Goal: Transaction & Acquisition: Purchase product/service

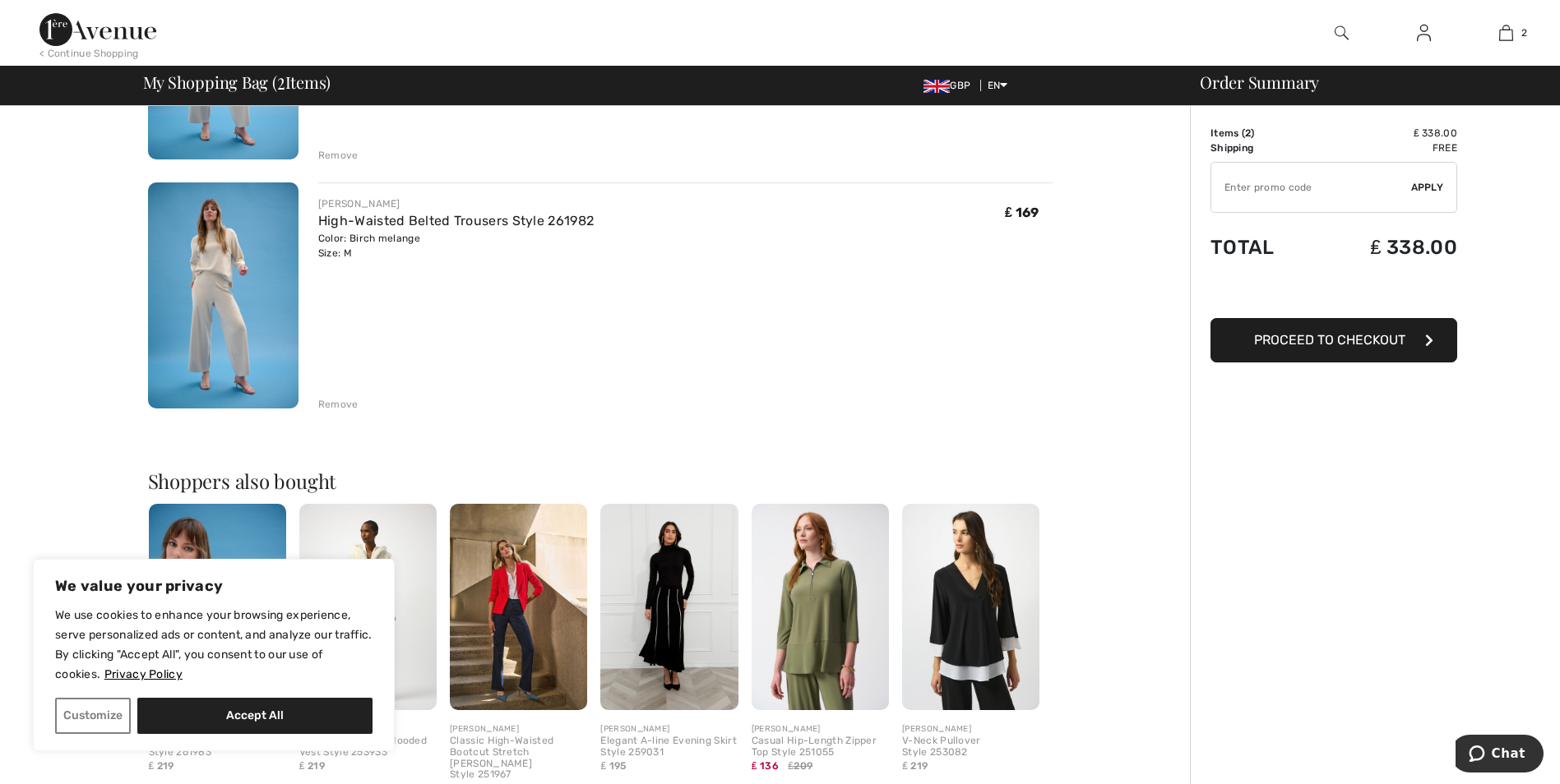
scroll to position [309, 0]
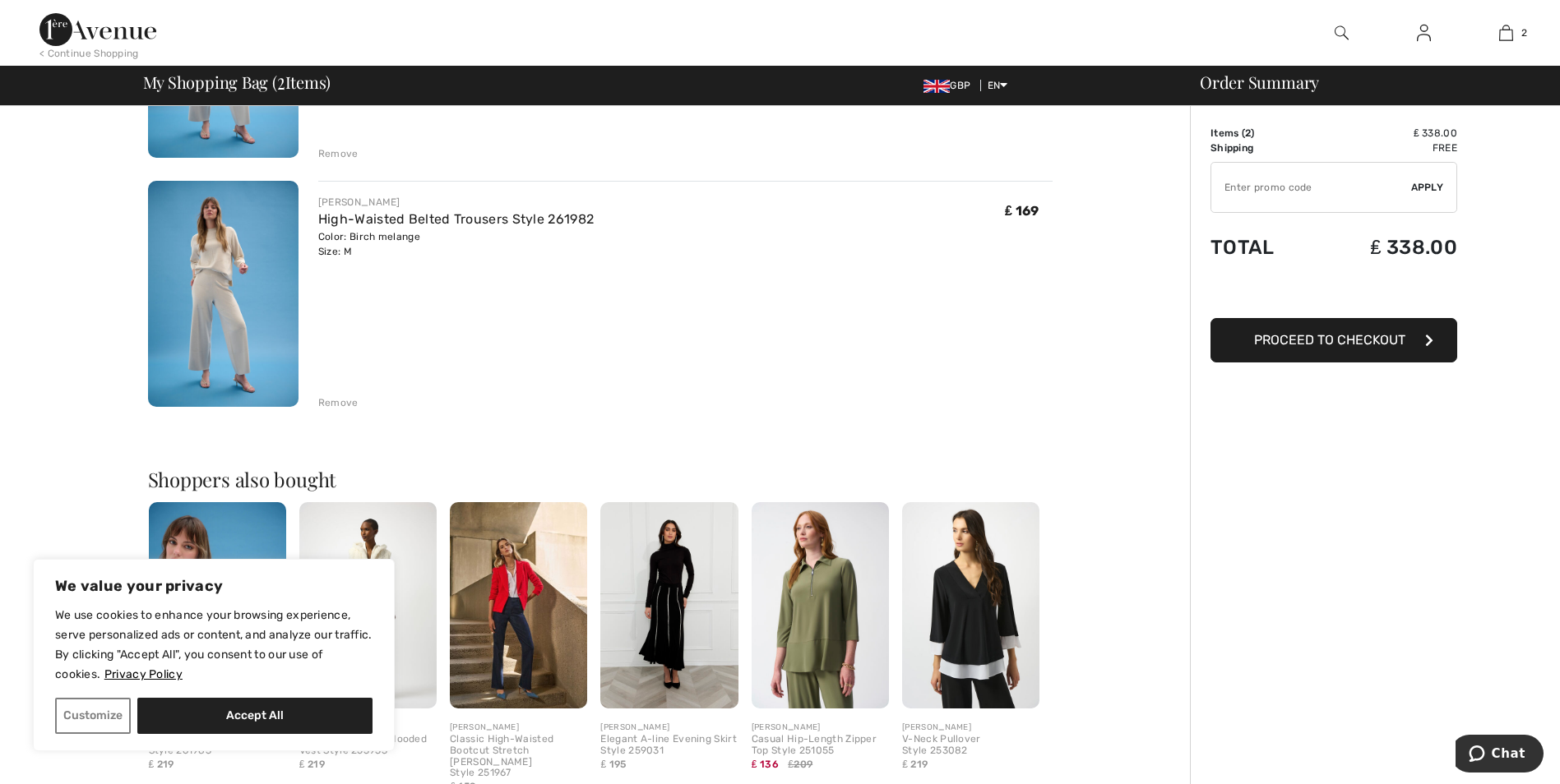
click at [345, 399] on div "Remove" at bounding box center [339, 402] width 40 height 14
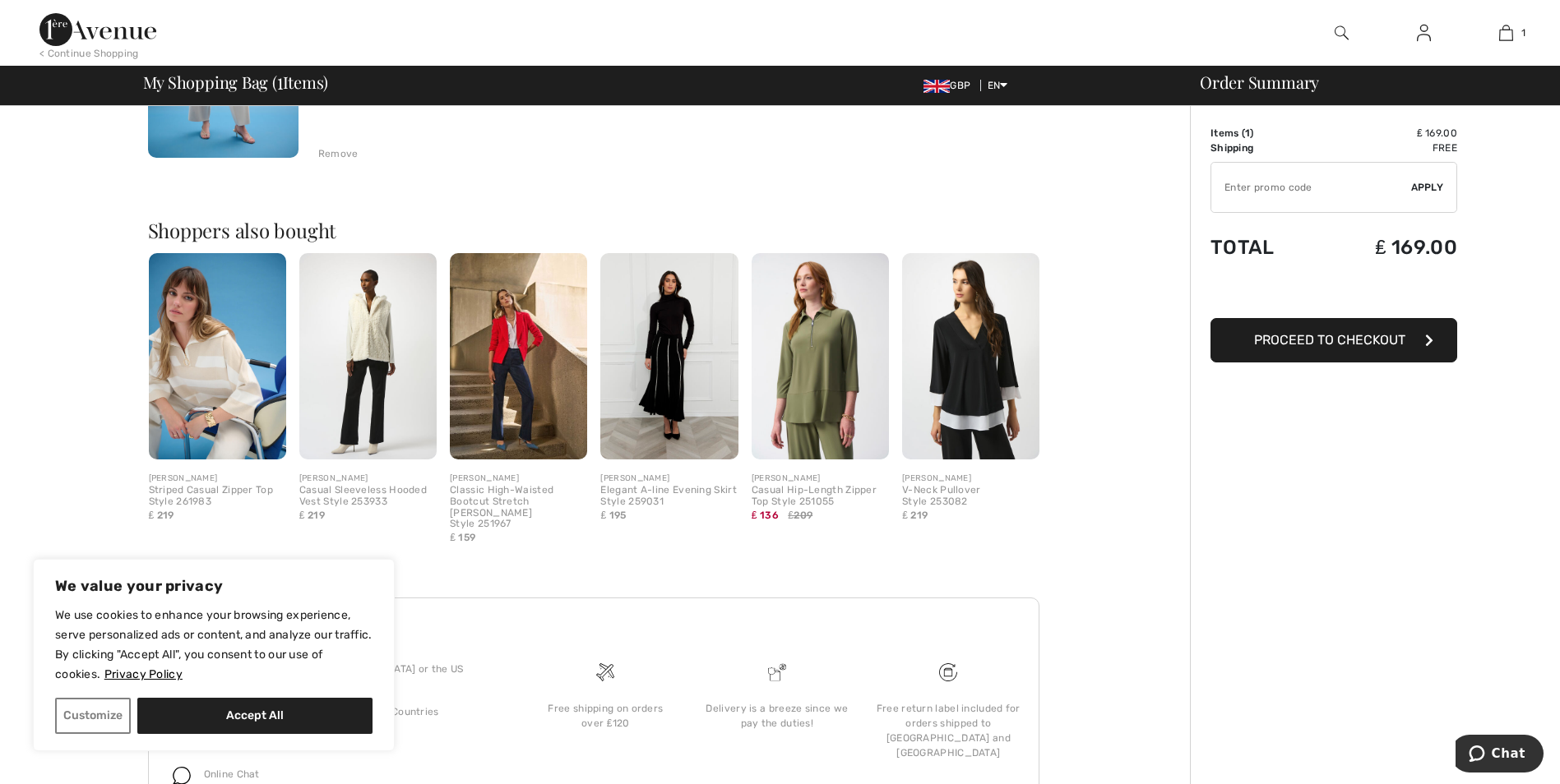
click at [1335, 339] on span "Proceed to Checkout" at bounding box center [1329, 340] width 151 height 15
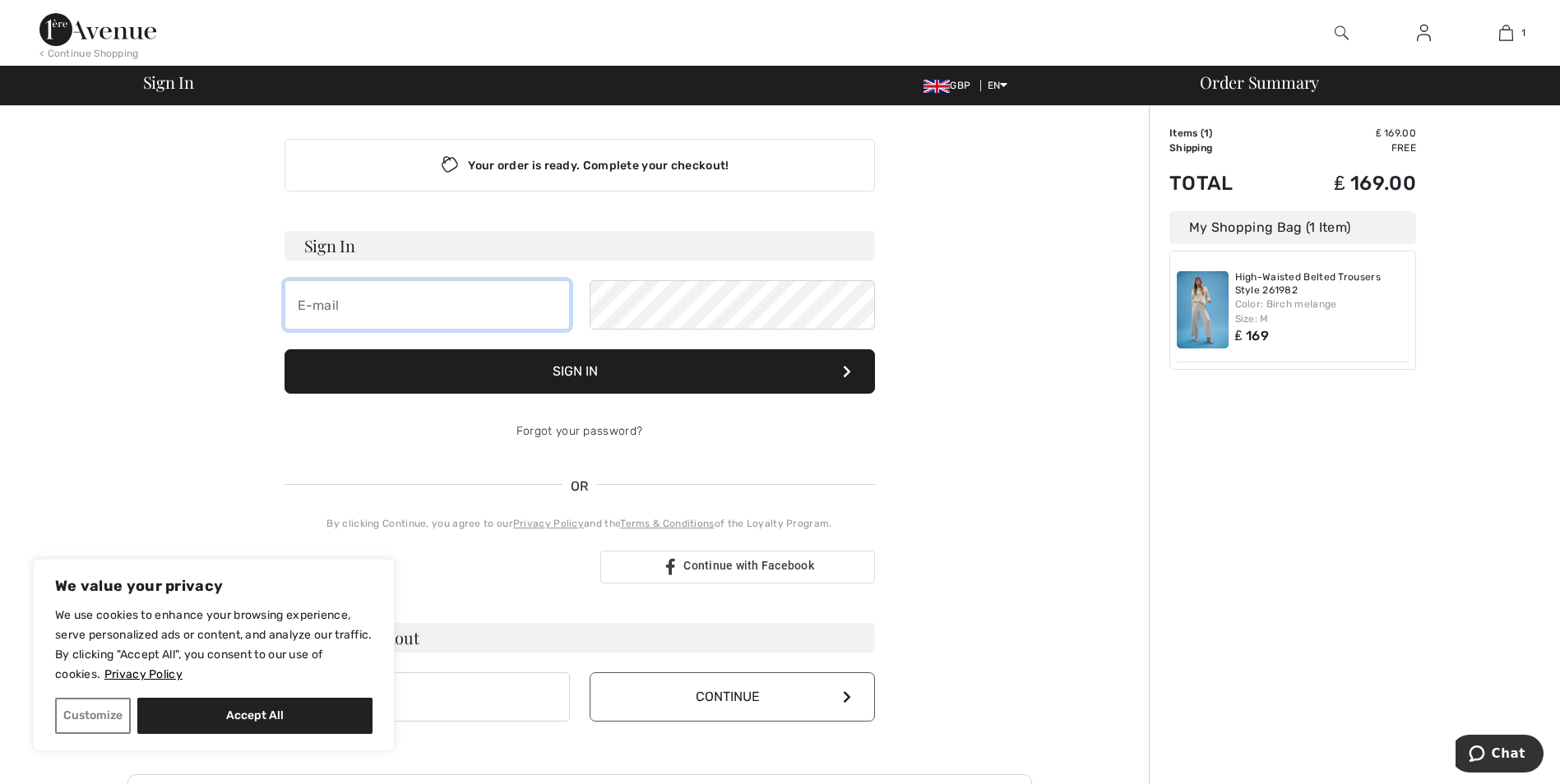
click at [391, 302] on input "email" at bounding box center [427, 304] width 286 height 49
type input "bj.mcgregor@btopenworld.com"
click at [579, 370] on button "Sign In" at bounding box center [580, 371] width 591 height 44
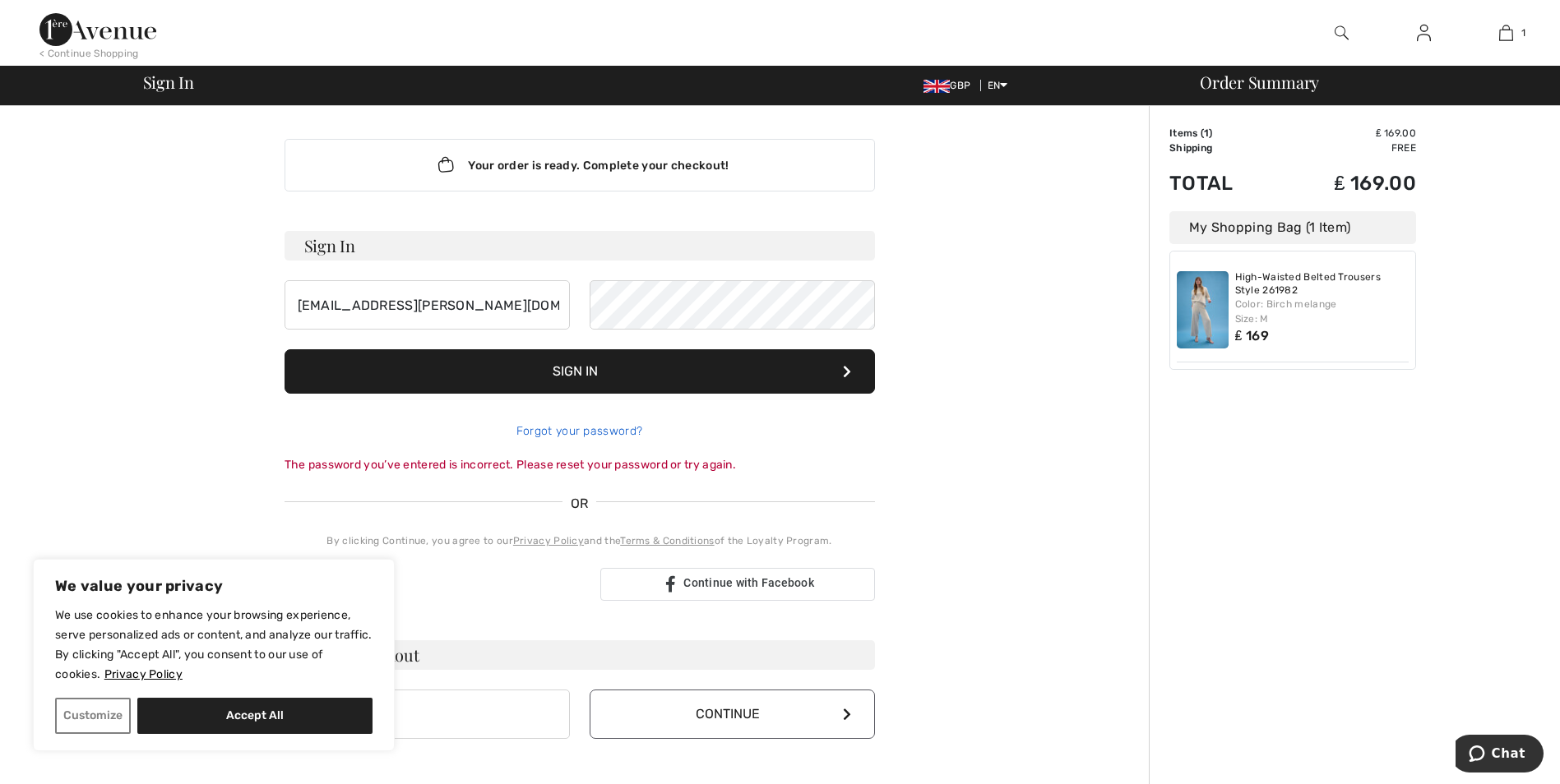
click at [575, 432] on link "Forgot your password?" at bounding box center [579, 431] width 126 height 14
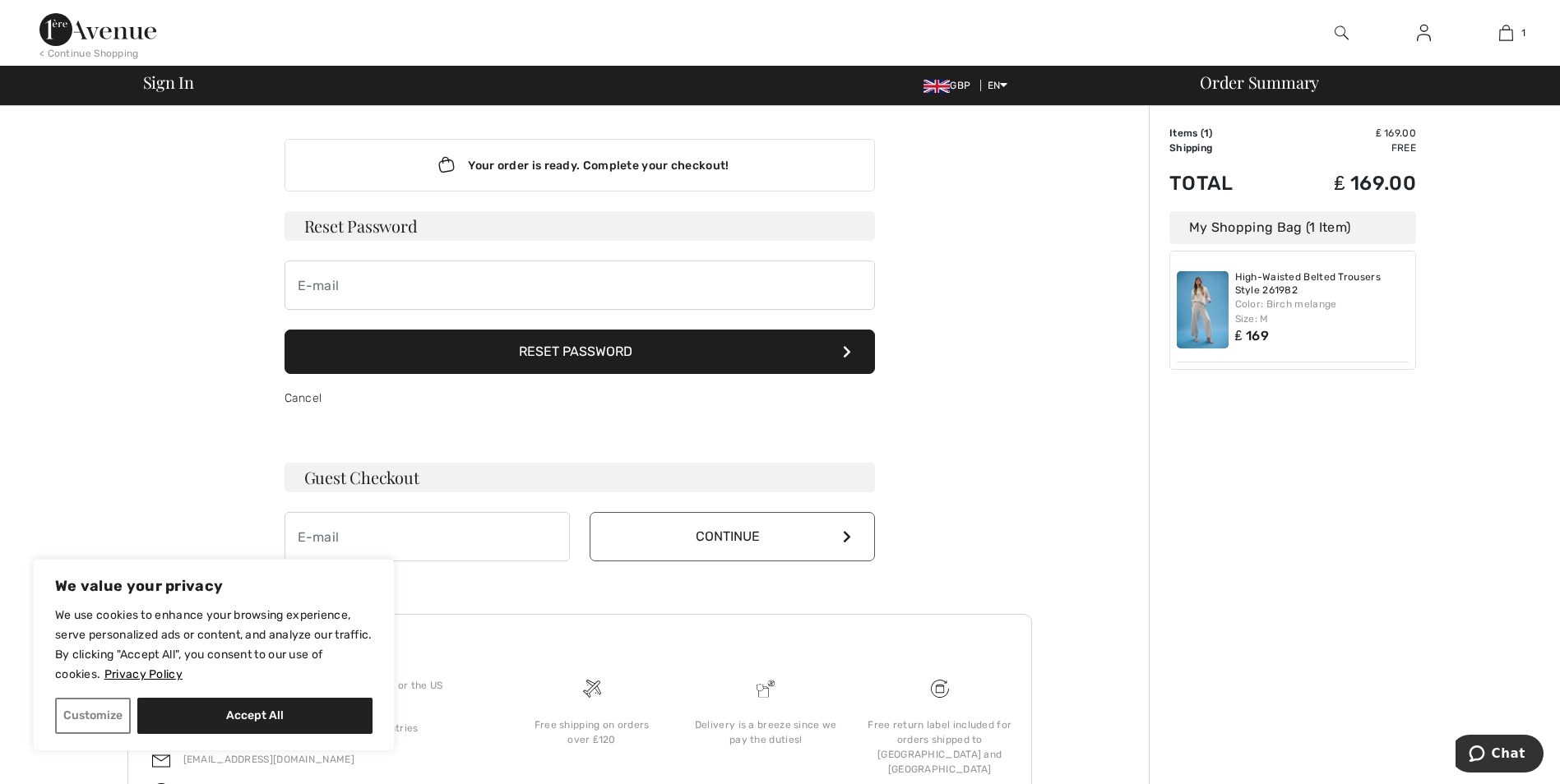
drag, startPoint x: 383, startPoint y: 258, endPoint x: 363, endPoint y: 285, distance: 33.6
click at [383, 258] on form "Reset Password Reset Password Cancel" at bounding box center [580, 317] width 591 height 212
click at [361, 286] on input "email" at bounding box center [580, 285] width 591 height 49
type input "bj.mcgregor@btopenworld.com"
click at [536, 342] on button "Reset Password" at bounding box center [580, 352] width 591 height 44
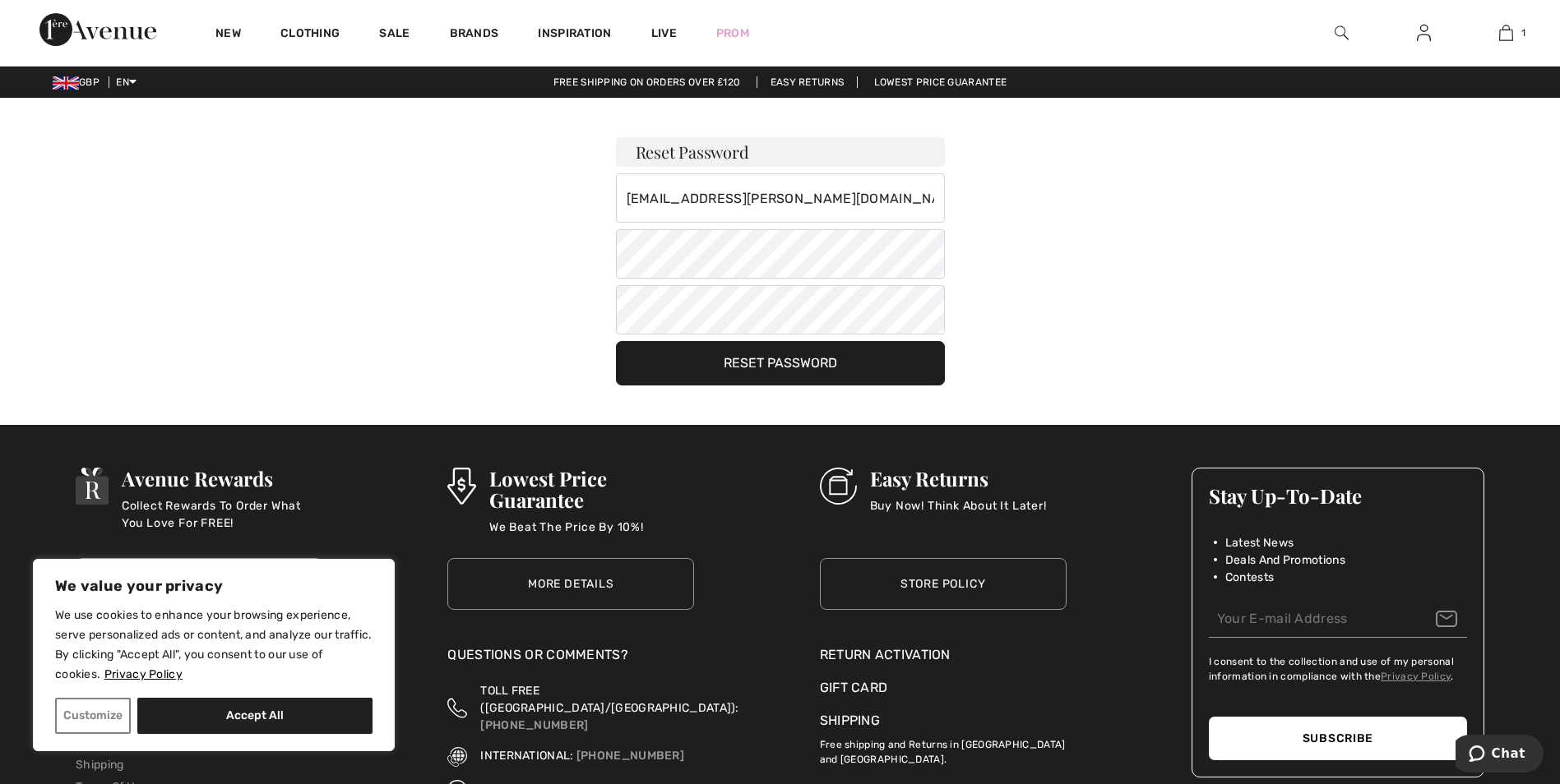
click at [762, 358] on button "Reset Password" at bounding box center [780, 364] width 329 height 44
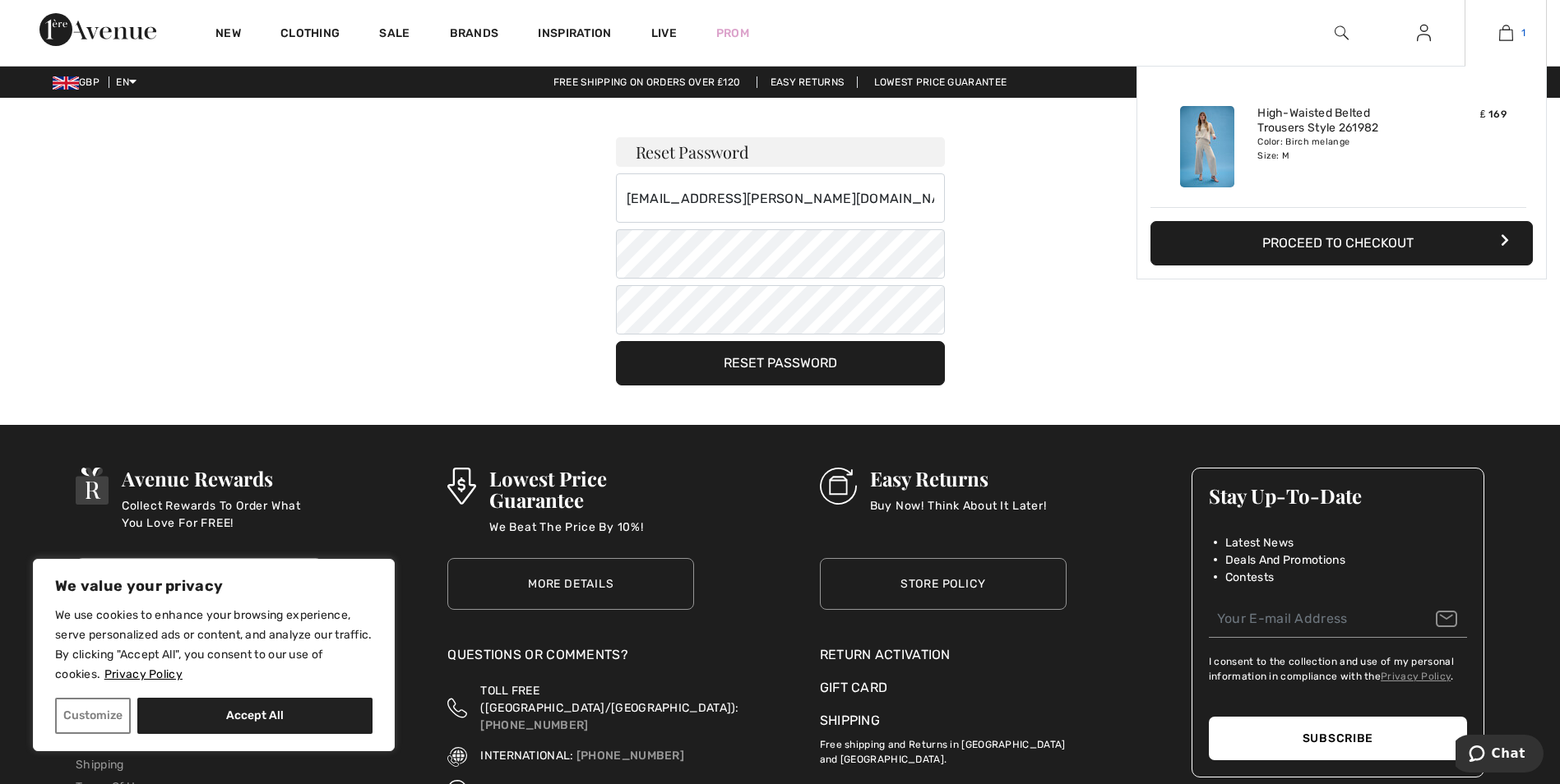
click at [1505, 31] on img at bounding box center [1506, 33] width 14 height 20
click at [1507, 35] on img at bounding box center [1506, 33] width 14 height 20
click at [1330, 242] on button "Proceed to Checkout" at bounding box center [1341, 243] width 382 height 44
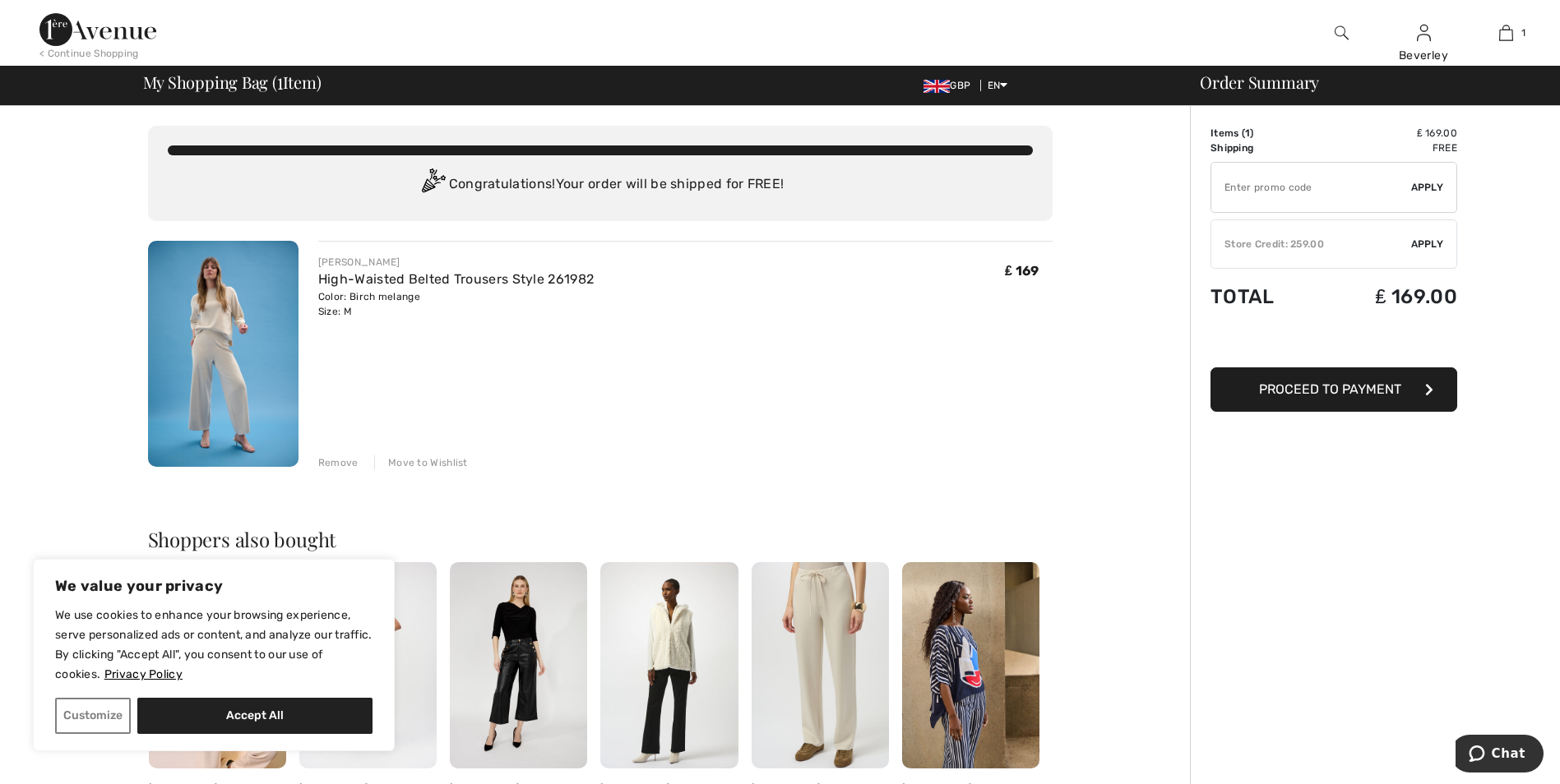
click at [1274, 244] on div "Store Credit: 259.00" at bounding box center [1312, 243] width 200 height 14
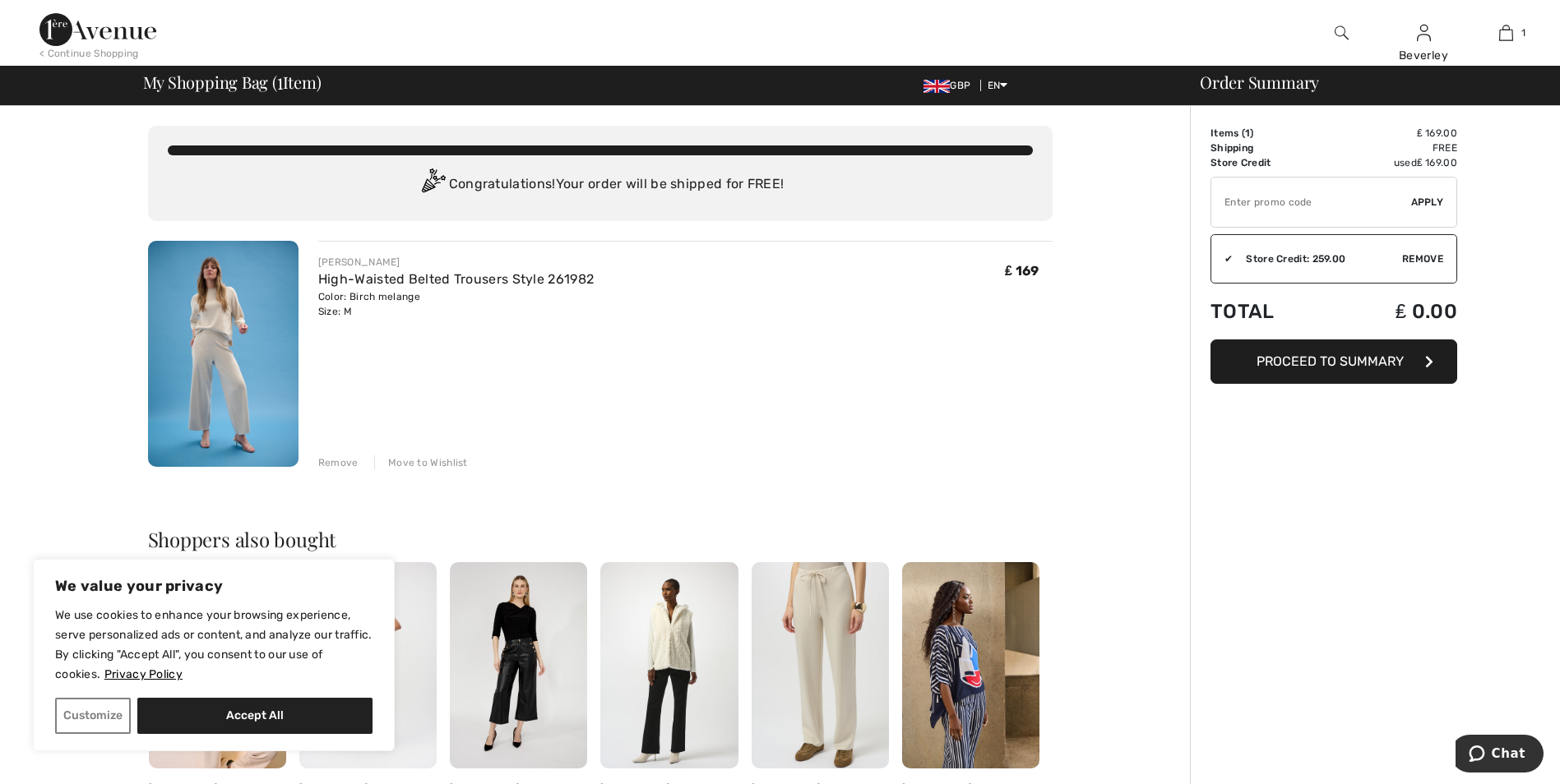
click at [1274, 204] on input "TEXT" at bounding box center [1312, 202] width 200 height 49
type input "GC566769"
click at [1430, 197] on span "Apply" at bounding box center [1427, 202] width 33 height 14
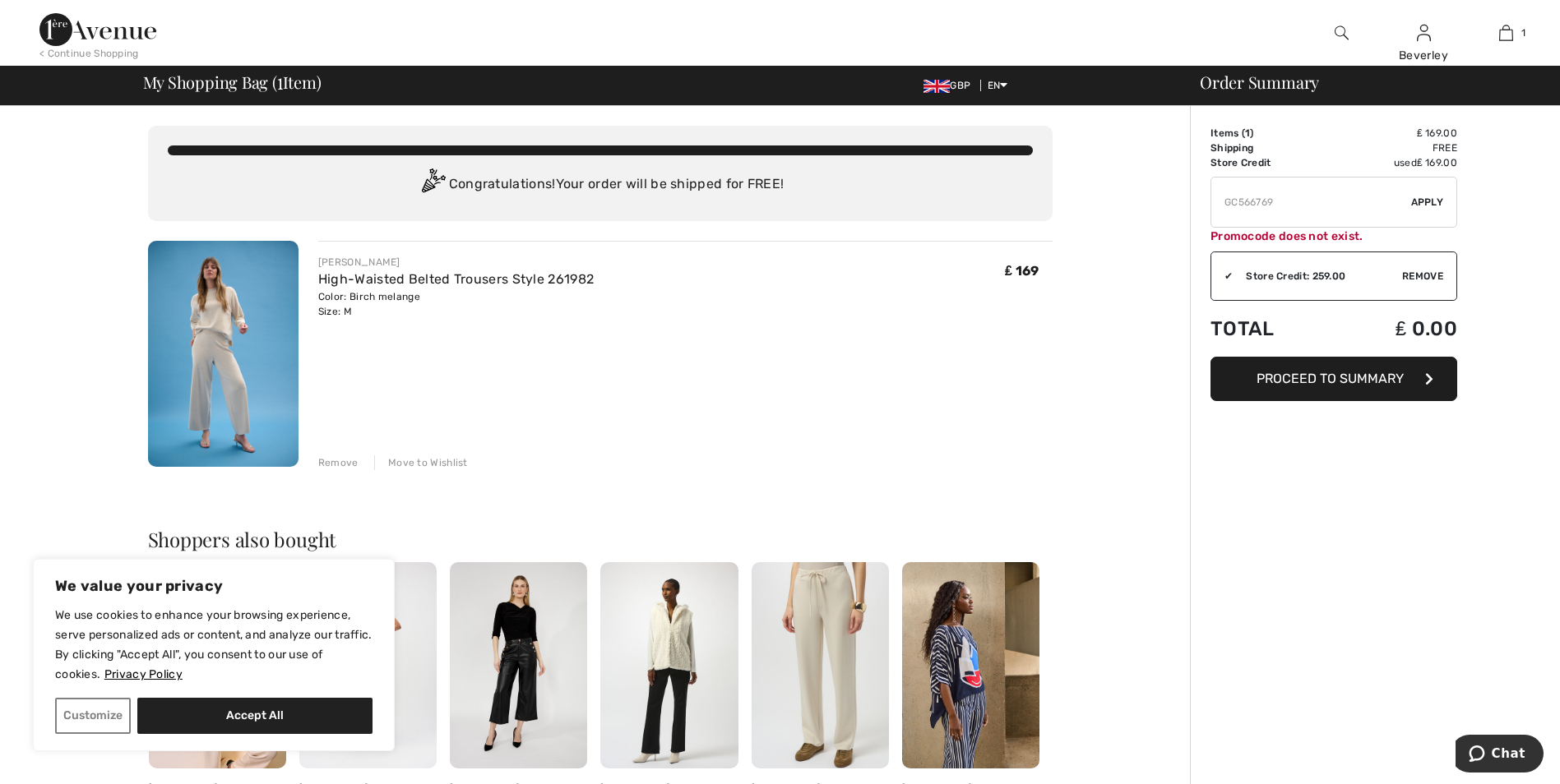
click at [1347, 376] on span "Proceed to Summary" at bounding box center [1330, 378] width 147 height 15
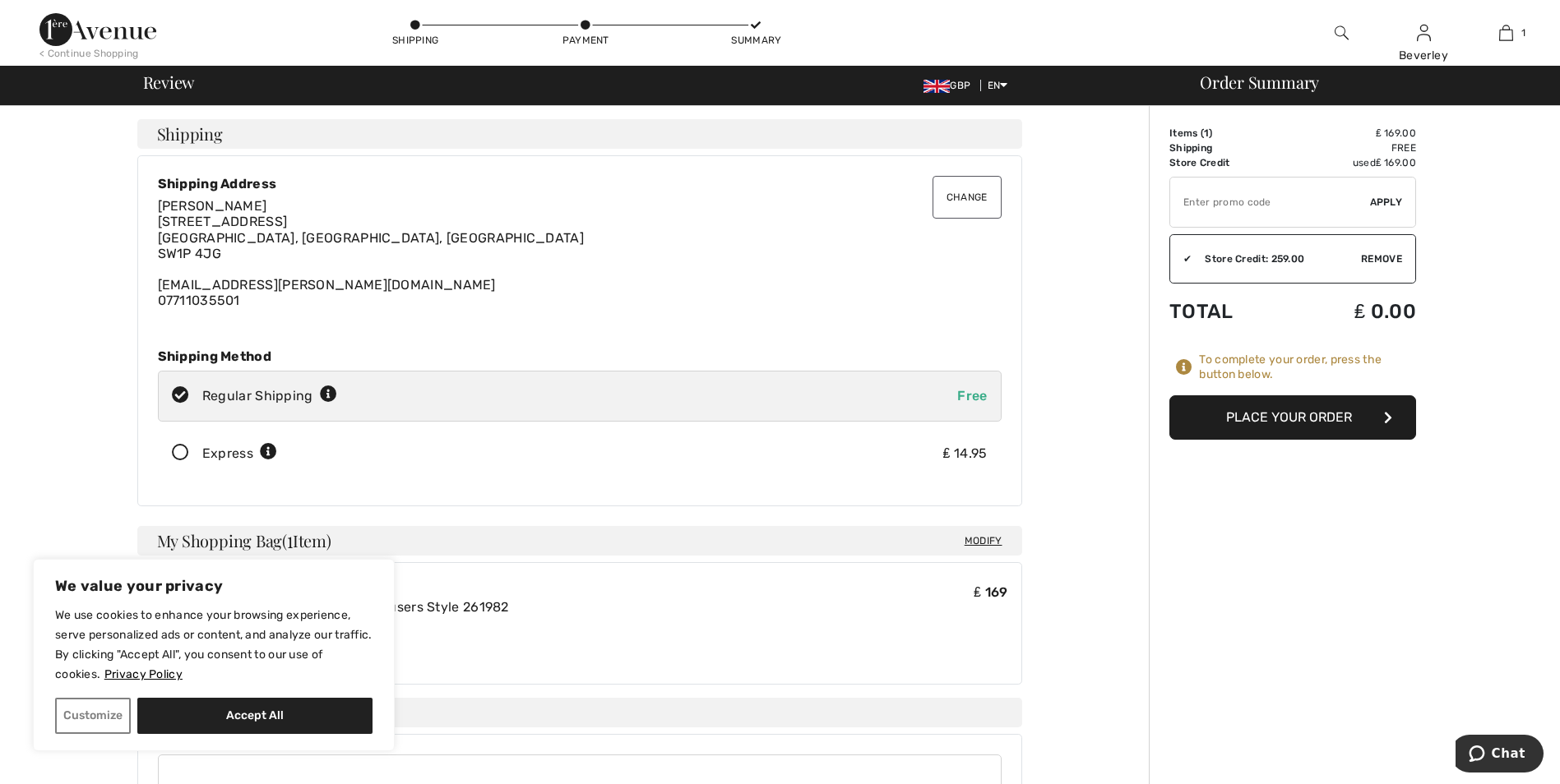
click at [1286, 416] on button "Place Your Order" at bounding box center [1292, 417] width 246 height 44
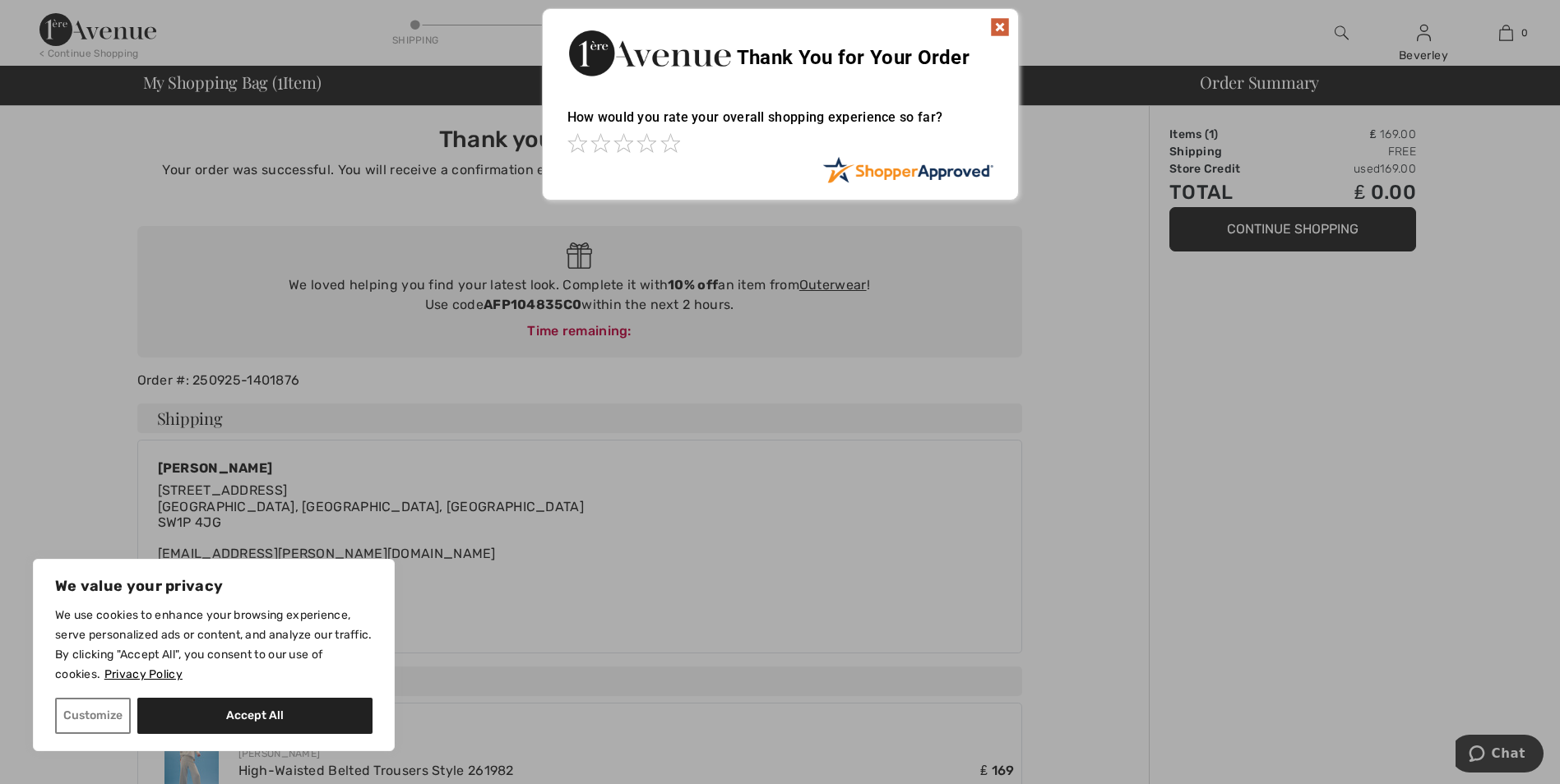
click at [997, 19] on img at bounding box center [1000, 27] width 20 height 20
